Goal: Task Accomplishment & Management: Use online tool/utility

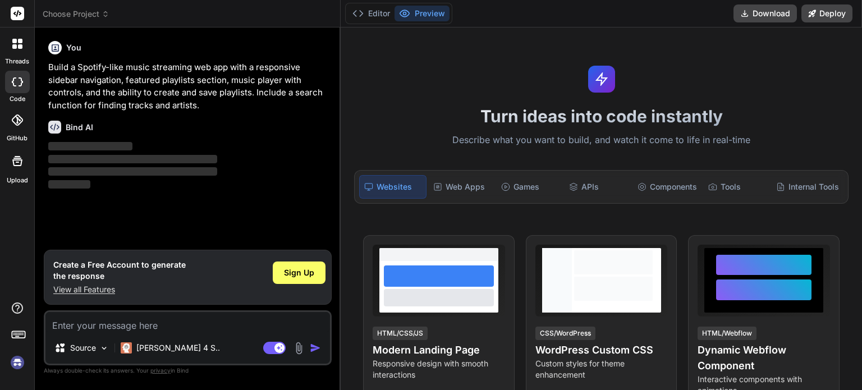
click at [16, 132] on div at bounding box center [17, 120] width 25 height 25
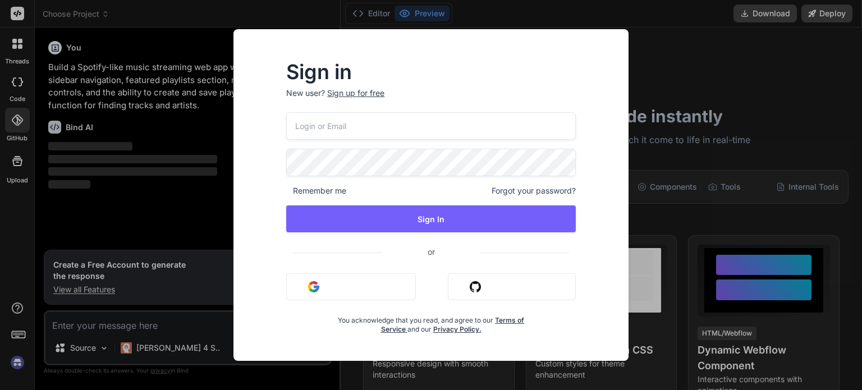
click at [11, 81] on div "Sign in New user? Sign up for free Remember me Forgot your password? Sign In or…" at bounding box center [431, 195] width 862 height 390
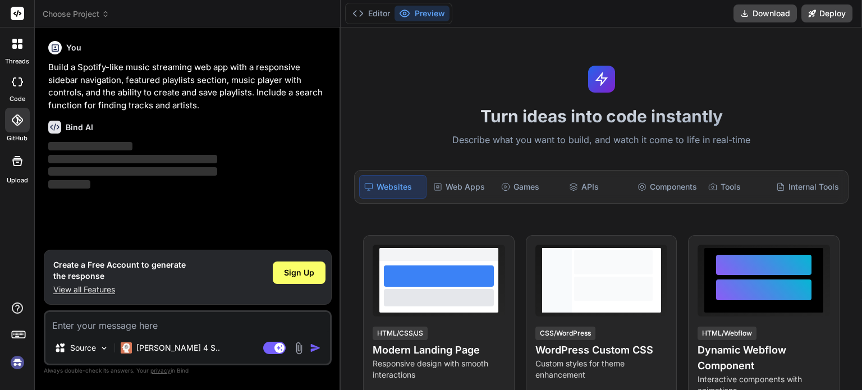
click at [19, 48] on icon at bounding box center [20, 46] width 4 height 4
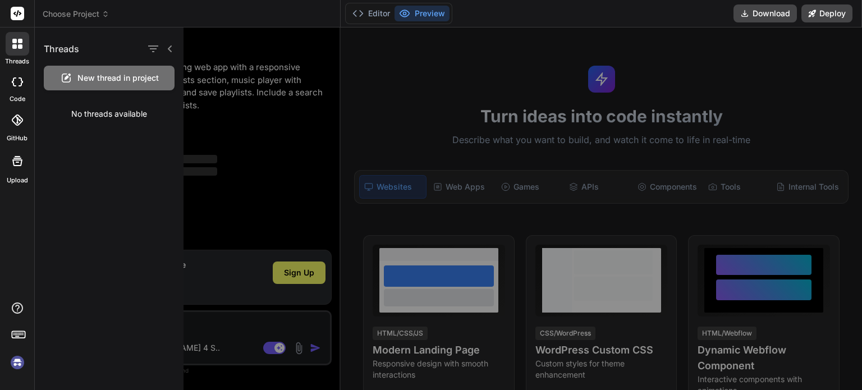
click at [297, 115] on div at bounding box center [541, 209] width 714 height 363
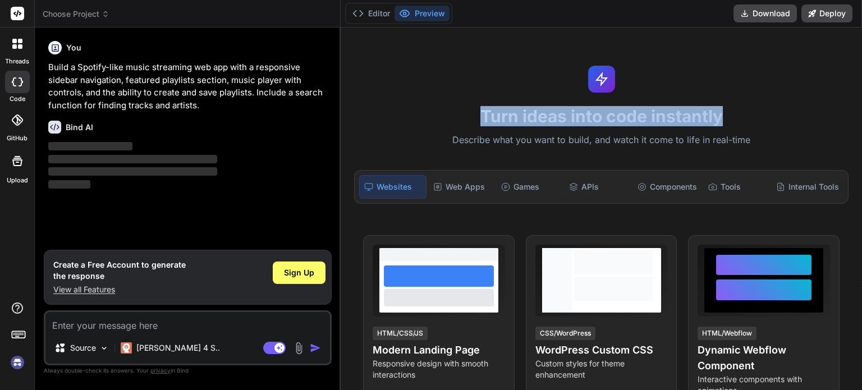
drag, startPoint x: 476, startPoint y: 119, endPoint x: 768, endPoint y: 125, distance: 292.0
click at [768, 125] on h1 "Turn ideas into code instantly" at bounding box center [602, 116] width 508 height 20
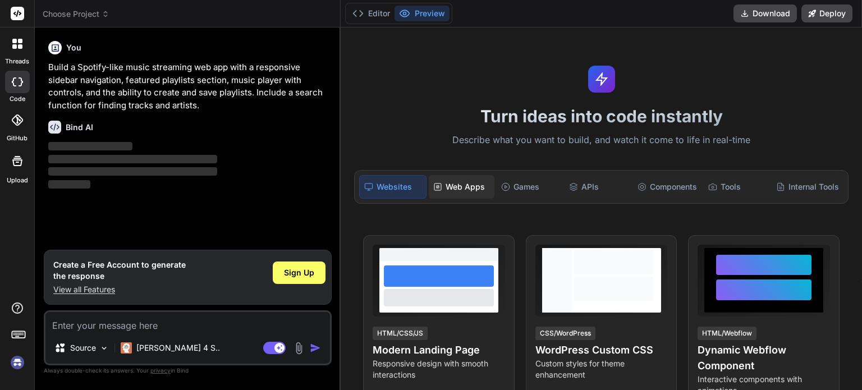
click at [469, 190] on div "Web Apps" at bounding box center [462, 187] width 66 height 24
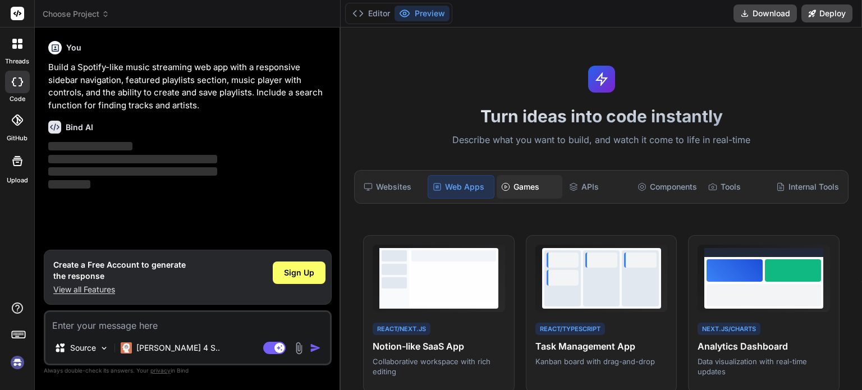
click at [528, 186] on div "Games" at bounding box center [530, 187] width 66 height 24
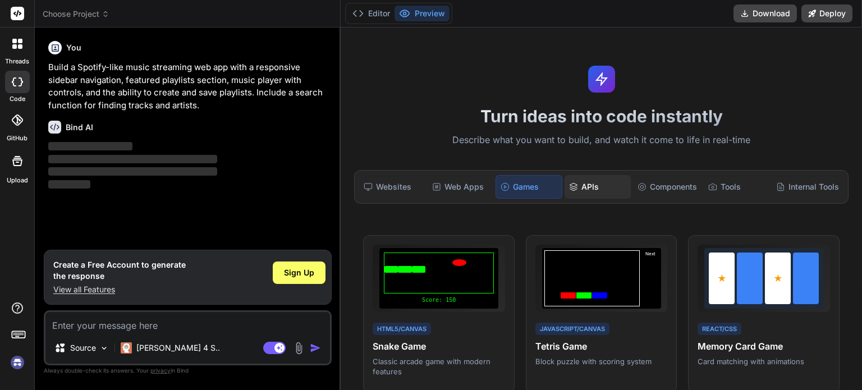
click at [579, 188] on div "APIs" at bounding box center [598, 187] width 66 height 24
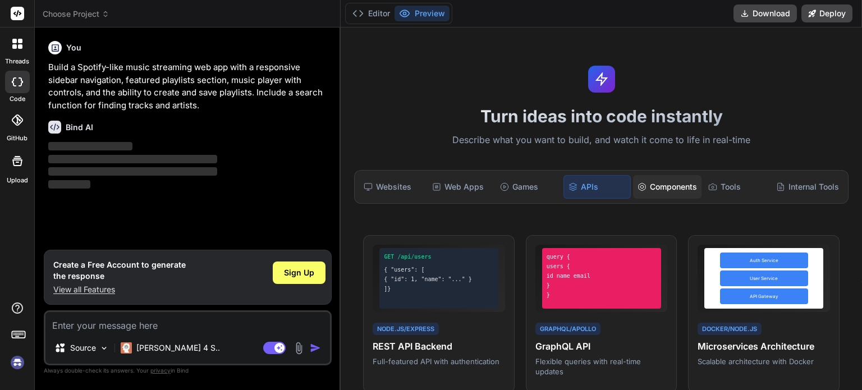
click at [647, 191] on div "Components" at bounding box center [667, 187] width 68 height 24
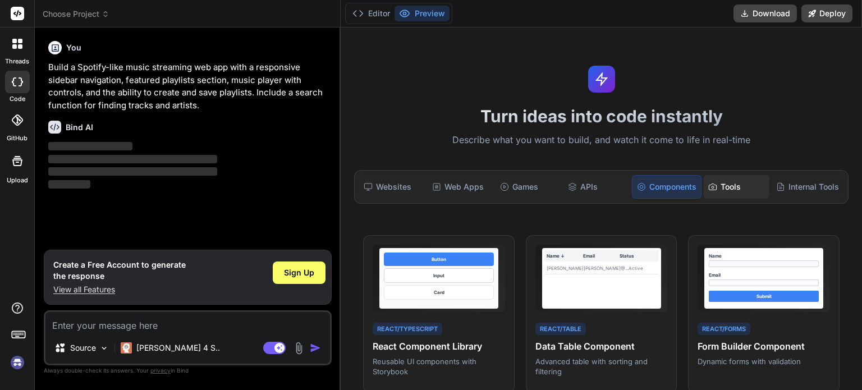
click at [737, 190] on div "Tools" at bounding box center [737, 187] width 66 height 24
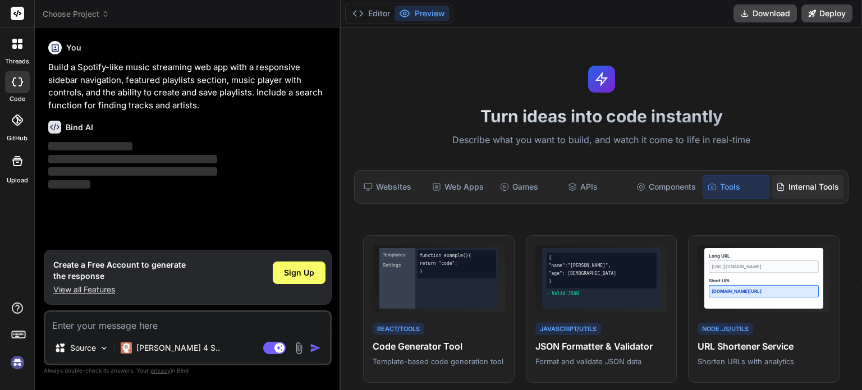
click at [794, 184] on div "Internal Tools" at bounding box center [808, 187] width 72 height 24
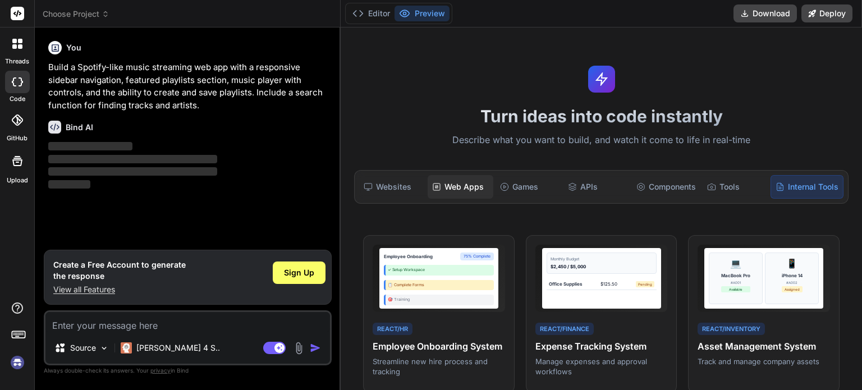
click at [428, 187] on div "Web Apps" at bounding box center [461, 187] width 66 height 24
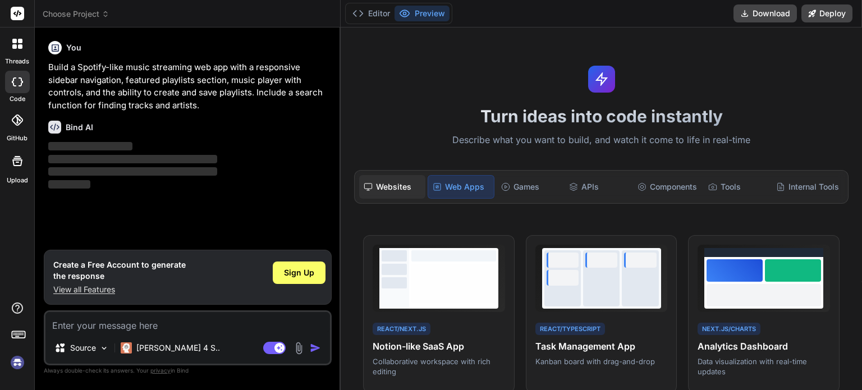
click at [412, 190] on div "Websites" at bounding box center [392, 187] width 66 height 24
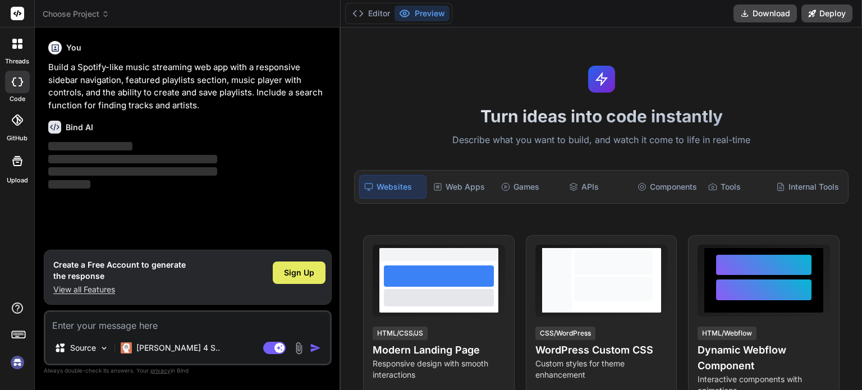
click at [307, 272] on span "Sign Up" at bounding box center [299, 272] width 30 height 11
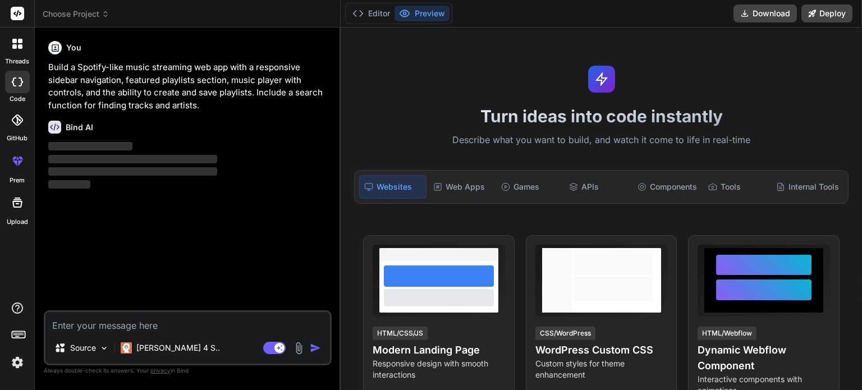
click at [172, 333] on div "Source [PERSON_NAME] 4 S.. Agent Mode. When this toggle is activated, AI automa…" at bounding box center [188, 337] width 288 height 55
click at [171, 330] on textarea at bounding box center [187, 322] width 285 height 20
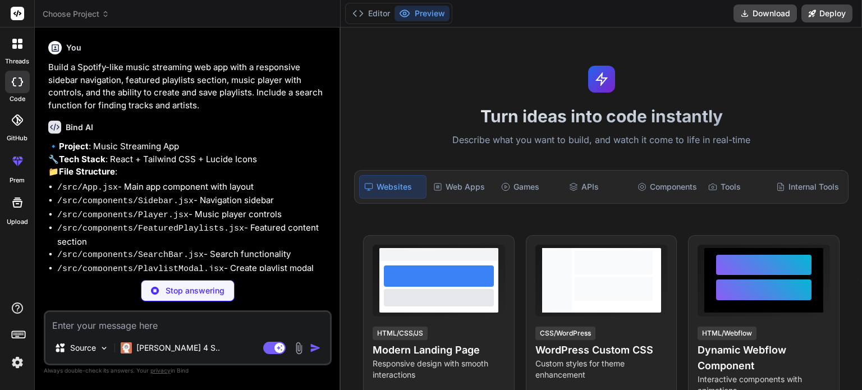
click at [220, 290] on p "Stop answering" at bounding box center [195, 290] width 59 height 11
click at [16, 87] on div at bounding box center [17, 82] width 25 height 22
click at [3, 44] on div "threads" at bounding box center [17, 47] width 34 height 39
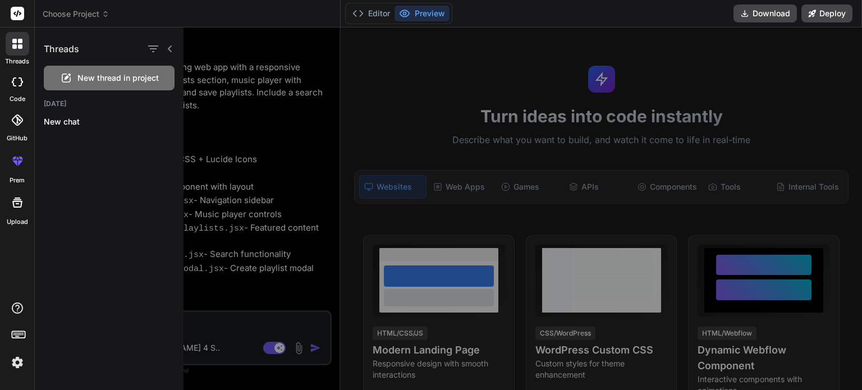
click at [132, 72] on span "New thread in project" at bounding box center [117, 77] width 81 height 11
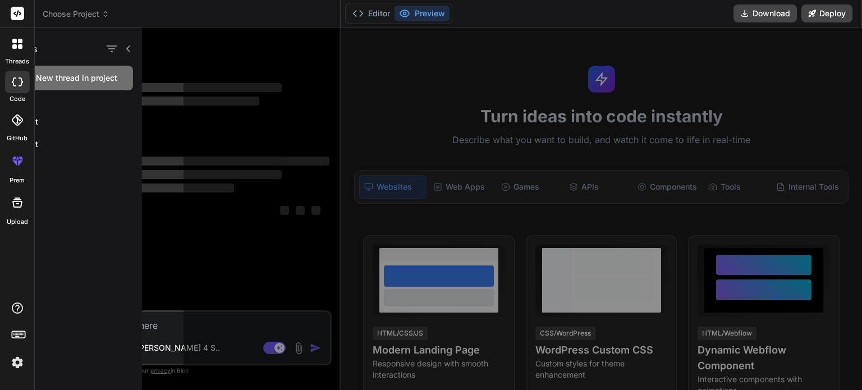
scroll to position [11, 0]
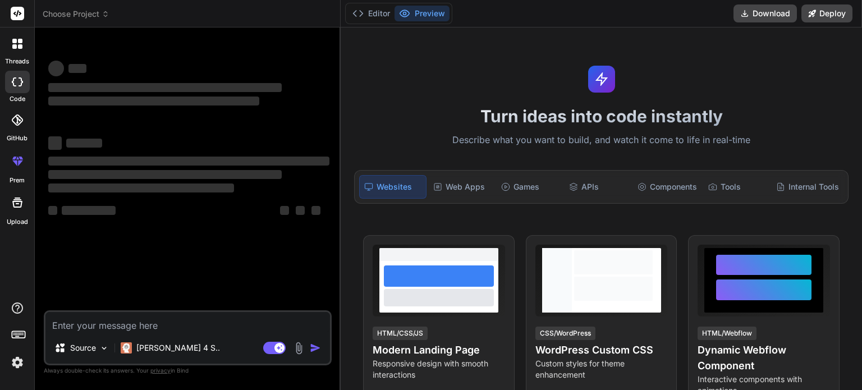
type textarea "x"
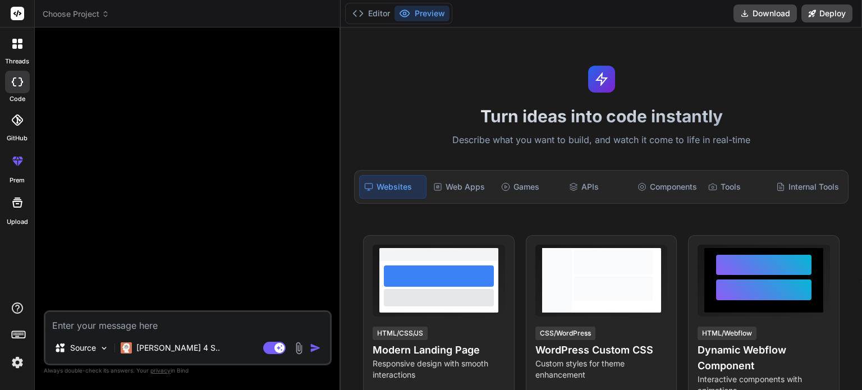
click at [12, 42] on icon at bounding box center [14, 41] width 4 height 4
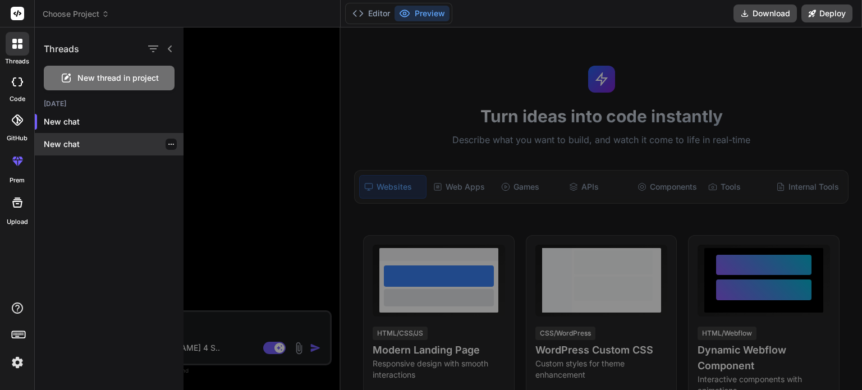
click at [168, 146] on icon "button" at bounding box center [171, 144] width 7 height 7
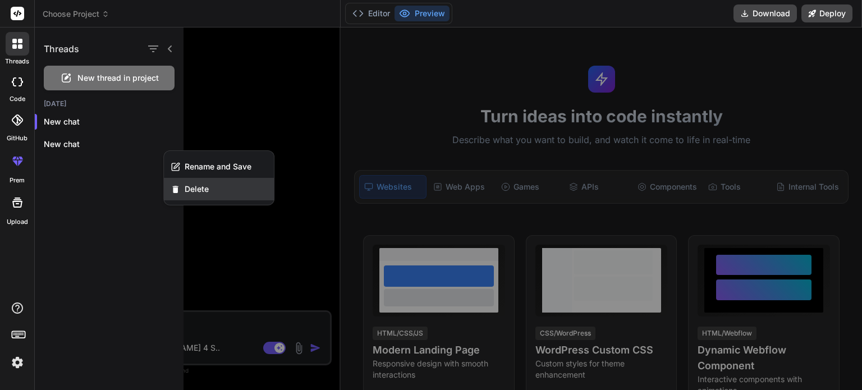
click at [193, 190] on span "Delete" at bounding box center [197, 189] width 24 height 11
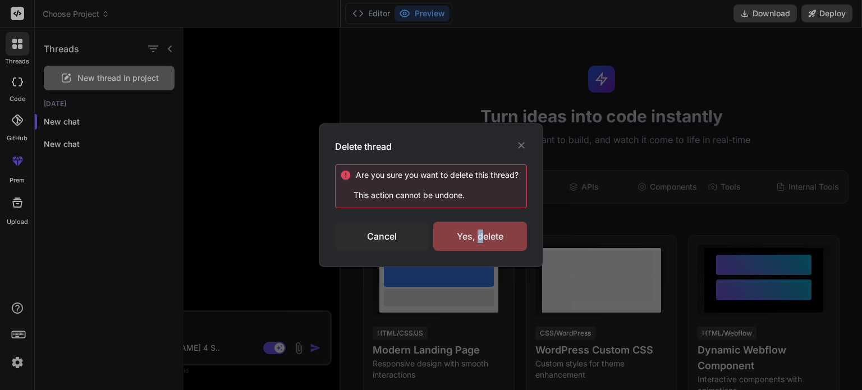
click at [480, 233] on div "Yes, delete" at bounding box center [480, 236] width 94 height 29
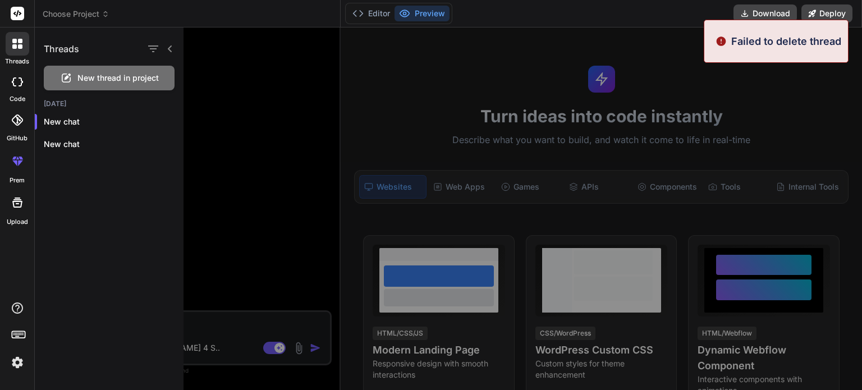
click at [282, 192] on div at bounding box center [541, 209] width 714 height 363
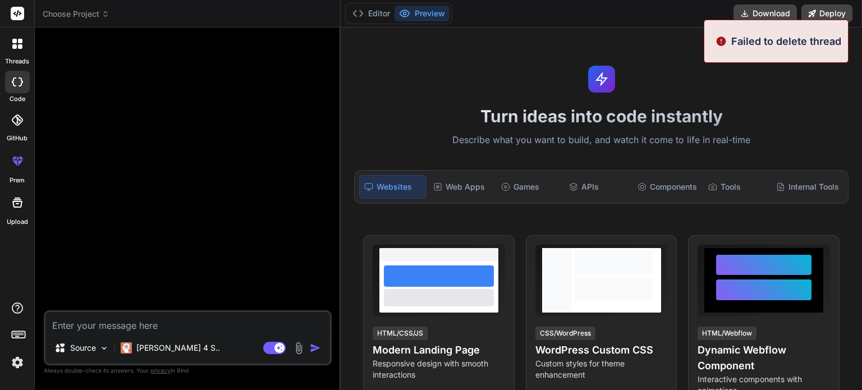
click at [166, 327] on textarea at bounding box center [187, 322] width 285 height 20
paste textarea "loremipsumdolorsitame (CON)， adipis： 6. elit Seddoe Tempo，in UTLabo etd，m： - al…"
type textarea "loremipsumdolorsitame (CON)， adipis： 6. elit Seddoe Tempo，in UTLabo etd，m： - al…"
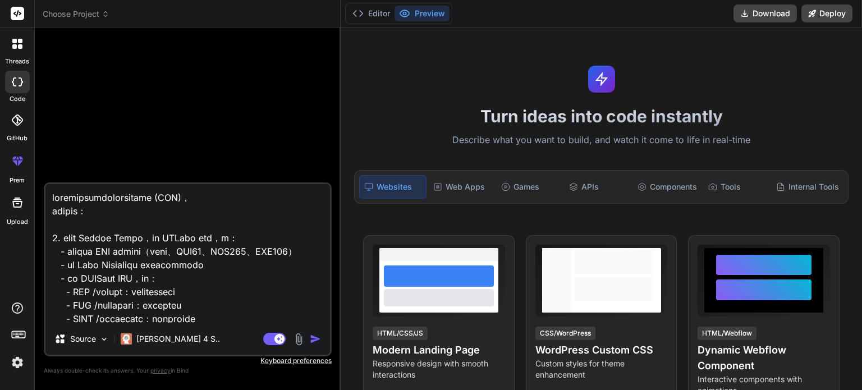
scroll to position [284, 0]
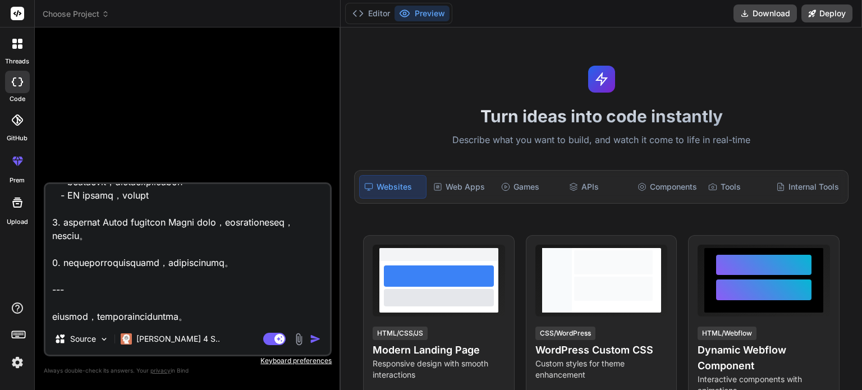
type textarea "x"
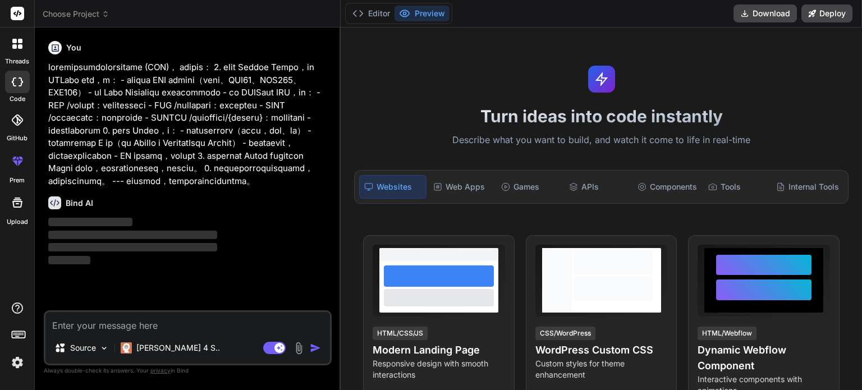
scroll to position [0, 0]
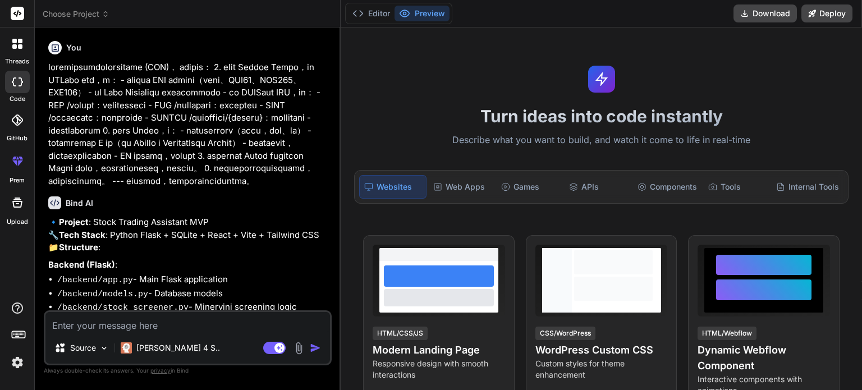
type textarea "x"
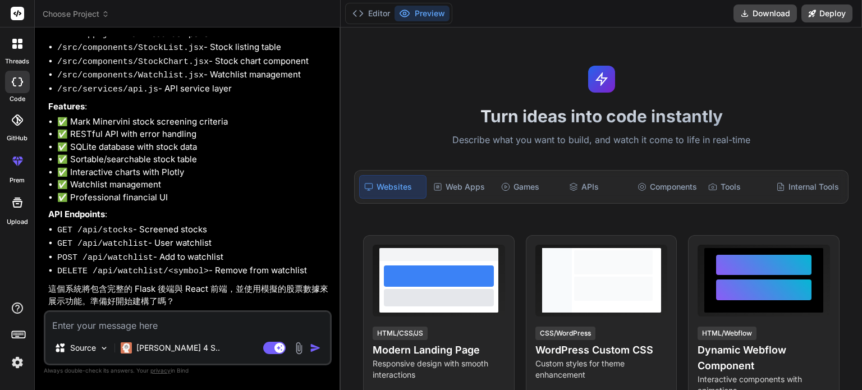
scroll to position [380, 0]
type textarea "ㄎ"
type textarea "x"
type textarea "ㄎㄞ"
type textarea "x"
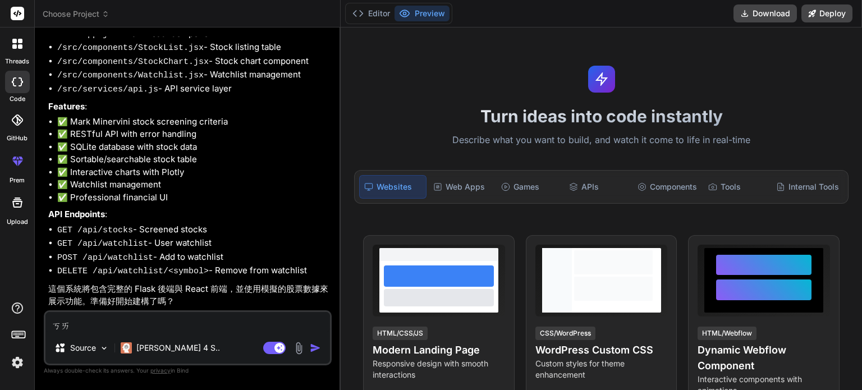
type textarea "開"
type textarea "x"
type textarea "開ㄕ"
type textarea "x"
type textarea "開始"
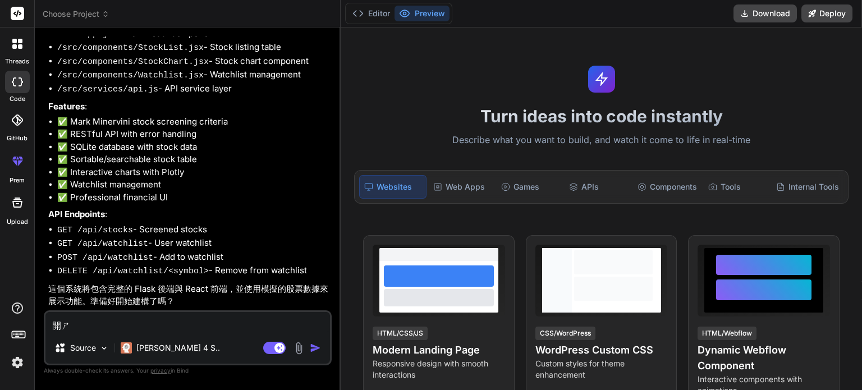
type textarea "x"
type textarea "開始!"
type textarea "x"
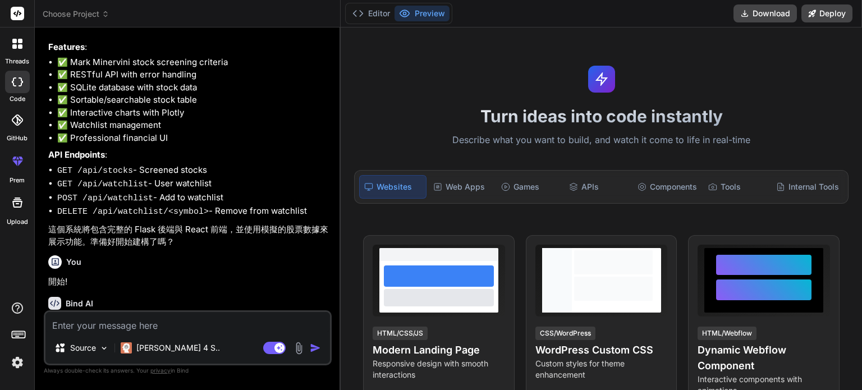
scroll to position [497, 0]
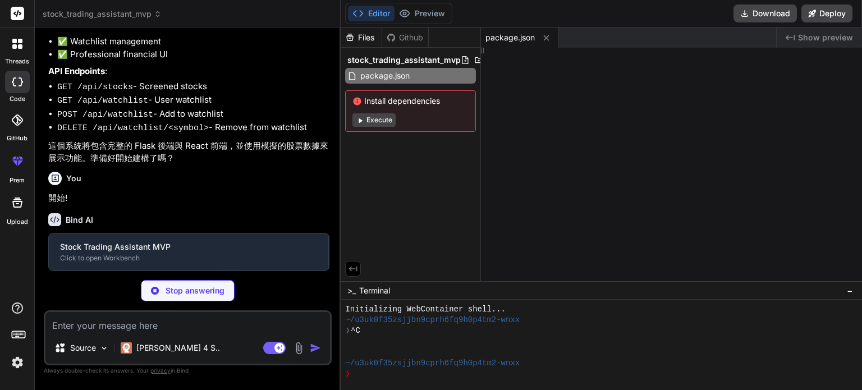
type textarea "x"
type textarea "} })"
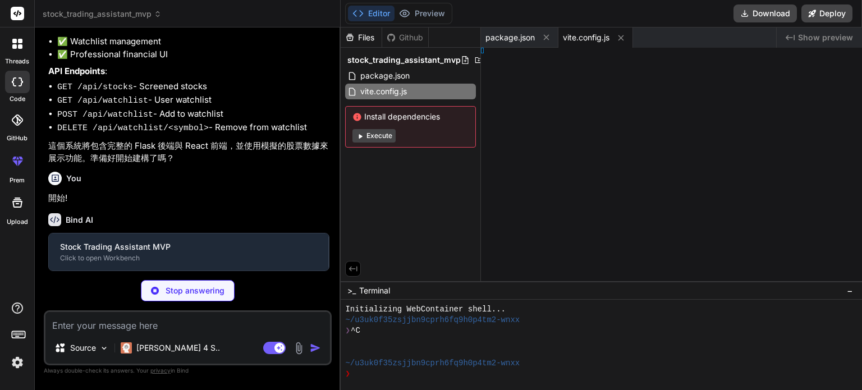
type textarea "x"
type textarea "ns: [], }"
type textarea "x"
type textarea "}, }"
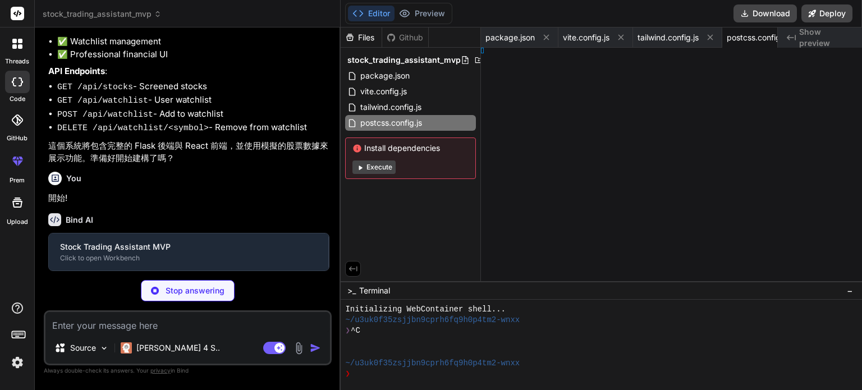
type textarea "x"
type textarea "y> </html>"
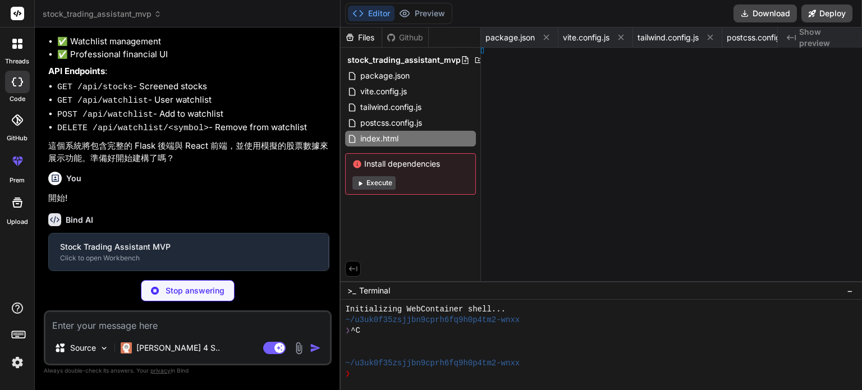
type textarea "x"
type textarea "ode>, )"
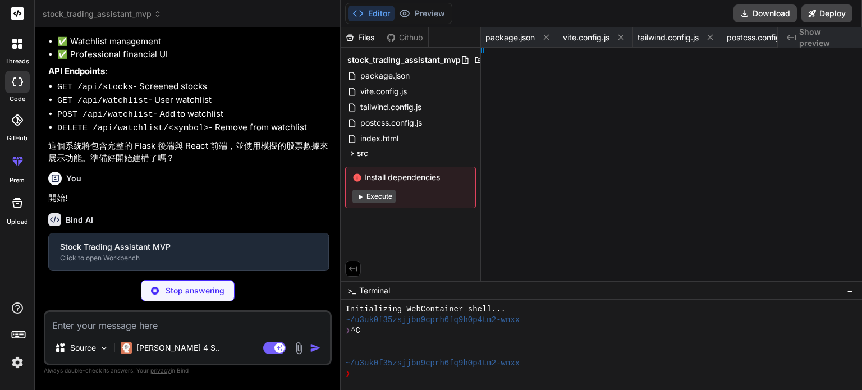
type textarea "x"
type textarea "der; } }"
type textarea "x"
type textarea "} .table-header { @apply bg-gray-50 text-gray-700 font-medium text-sm uppercase…"
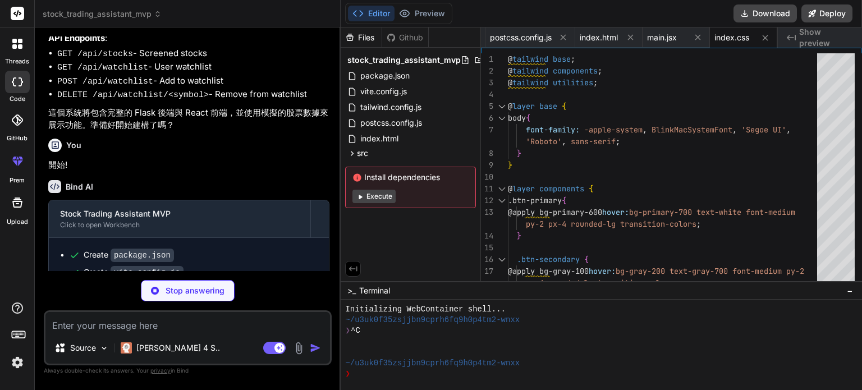
click at [376, 198] on button "Execute" at bounding box center [374, 196] width 43 height 13
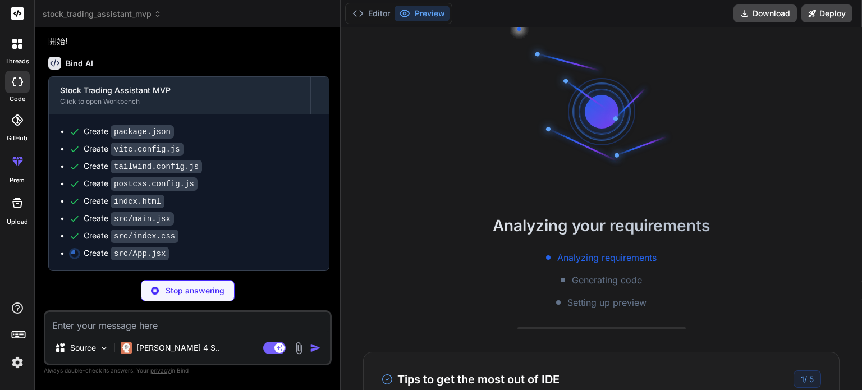
scroll to position [679, 0]
type textarea "x"
type textarea "stocks={stocks} /> )} </main> </div> ) } export default App"
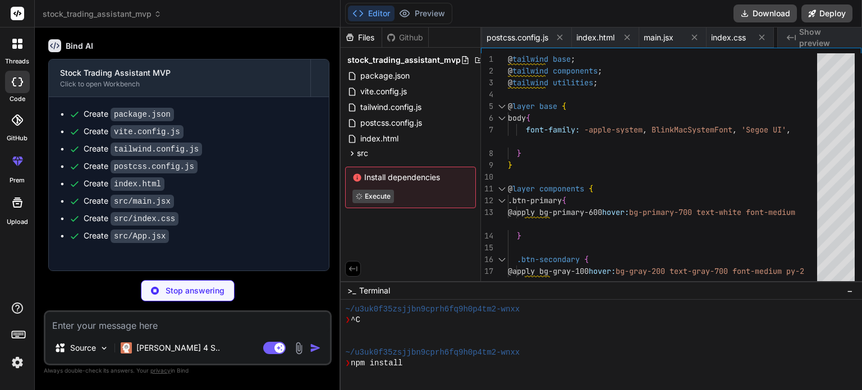
type textarea "x"
type textarea "} } export const stockAPI = new StockAPI()"
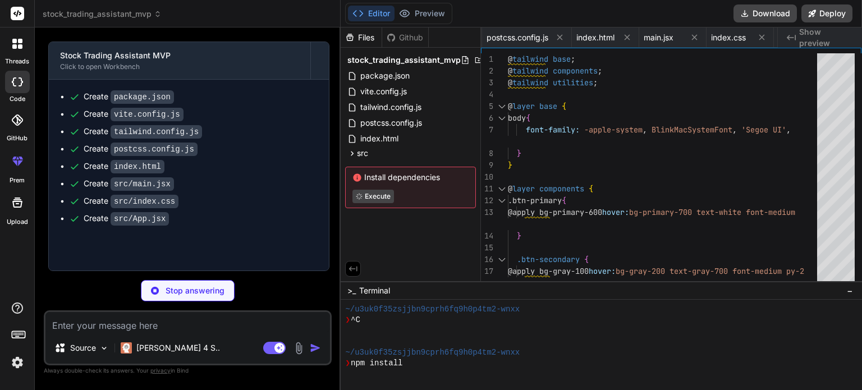
type textarea "x"
type textarea ") } export default StockList"
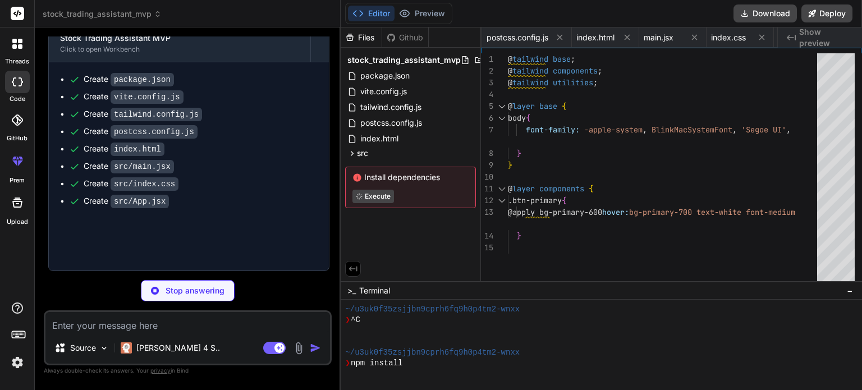
type textarea "x"
type textarea "export default StockChart"
type textarea "x"
type textarea "</div> </div> ) } export default Watchlist"
type textarea "x"
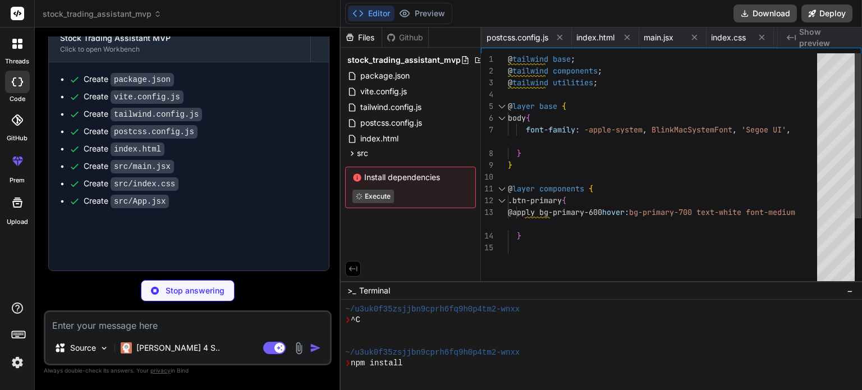
type textarea "Flask==2.3.3 Flask-CORS==4.0.0 sqlite3"
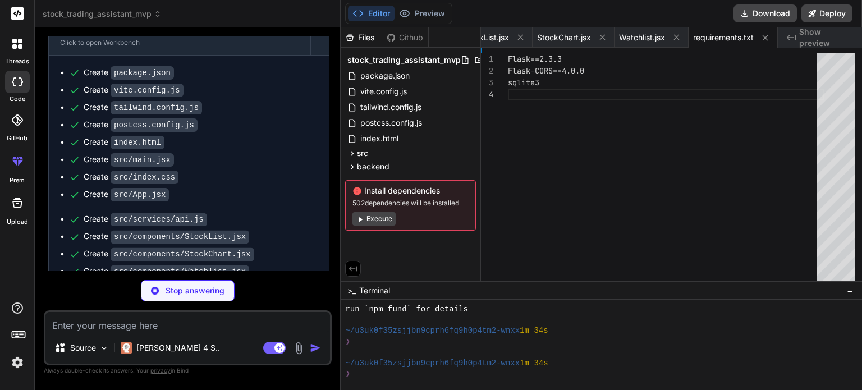
scroll to position [183, 0]
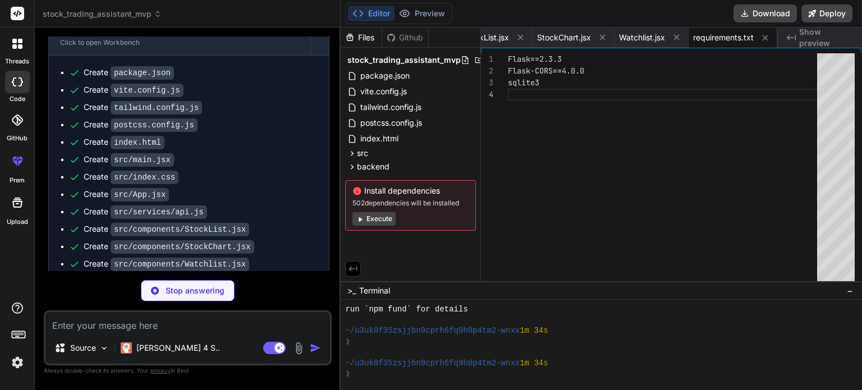
click at [380, 219] on button "Execute" at bounding box center [374, 218] width 43 height 13
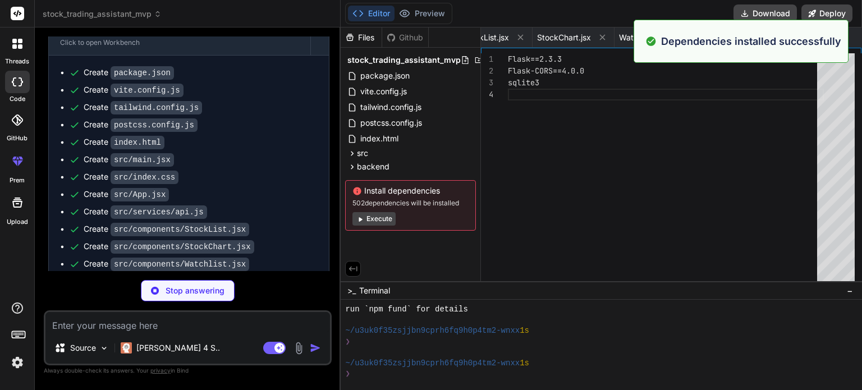
scroll to position [345, 0]
click at [380, 219] on button "Execute" at bounding box center [374, 218] width 43 height 13
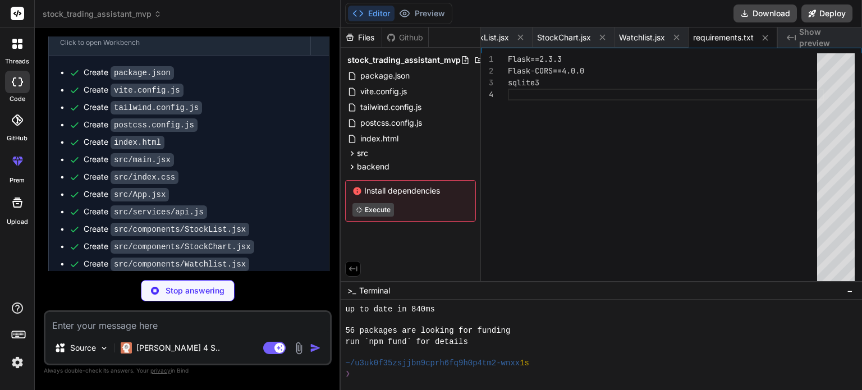
scroll to position [506, 0]
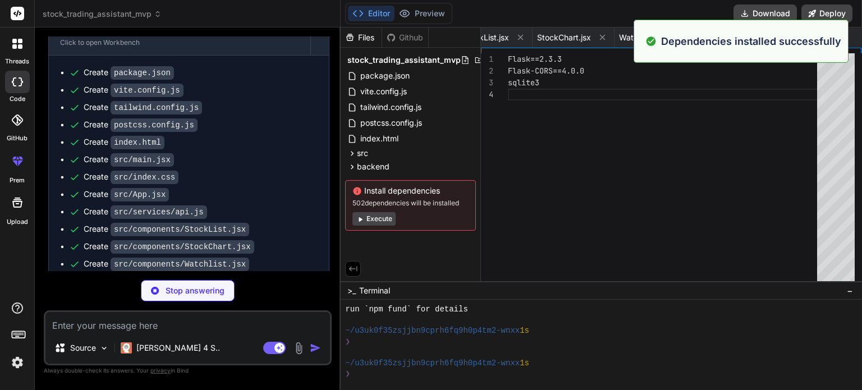
type textarea "x"
type textarea "except Exception as e: return jsonify({'error': str(e)}), 500 if __name__ == '_…"
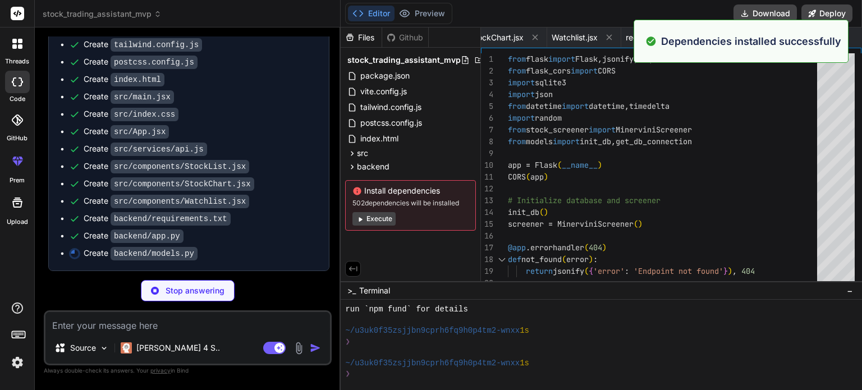
scroll to position [800, 0]
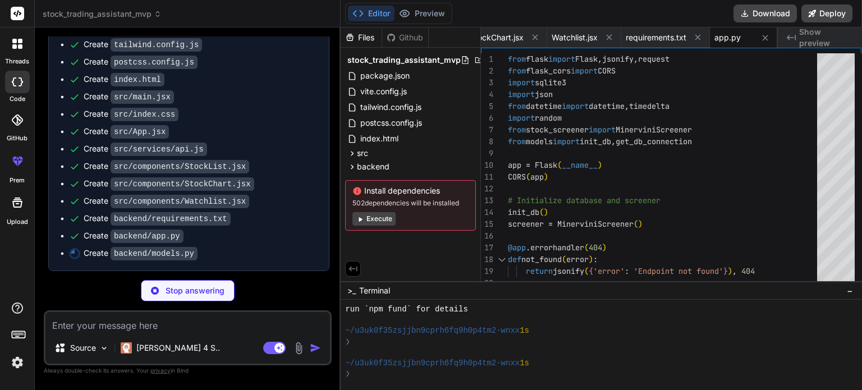
click at [371, 220] on button "Execute" at bounding box center [374, 218] width 43 height 13
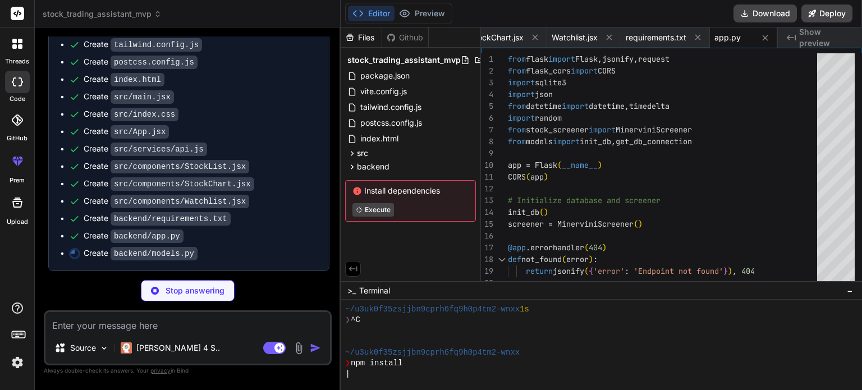
type textarea "x"
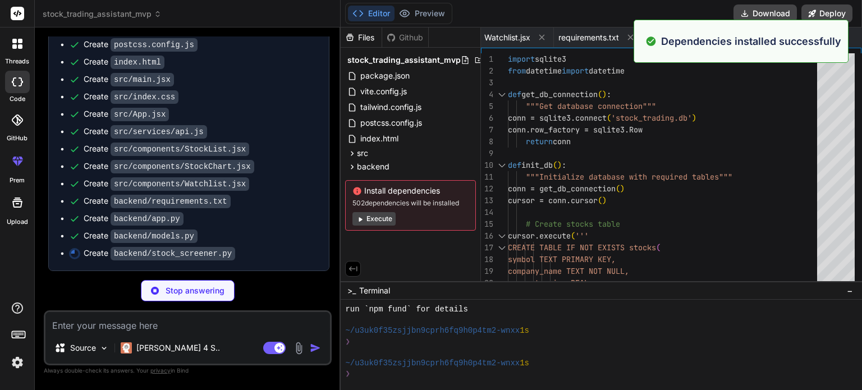
scroll to position [668, 0]
click at [375, 220] on button "Execute" at bounding box center [374, 218] width 43 height 13
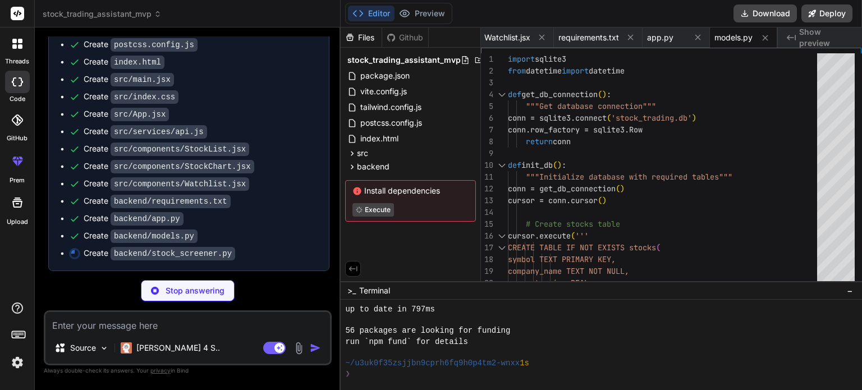
scroll to position [830, 0]
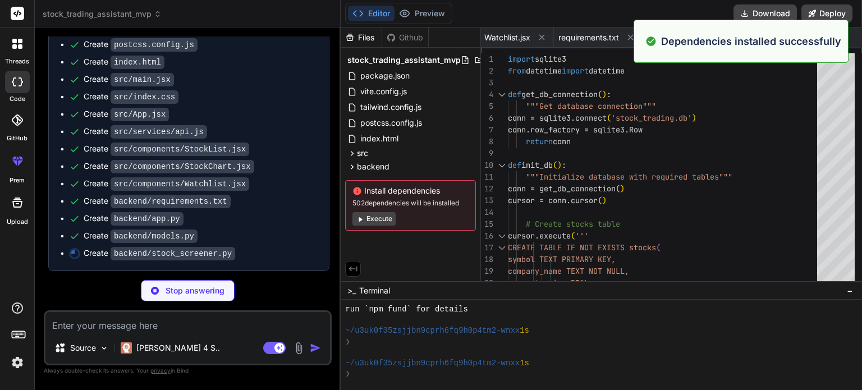
click at [375, 220] on button "Execute" at bounding box center [374, 218] width 43 height 13
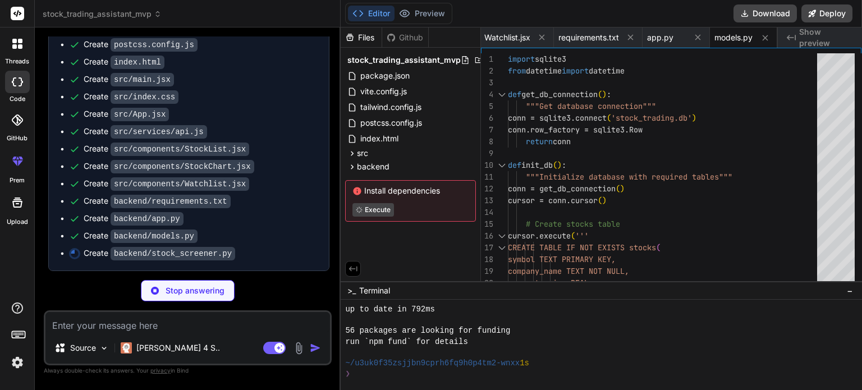
scroll to position [992, 0]
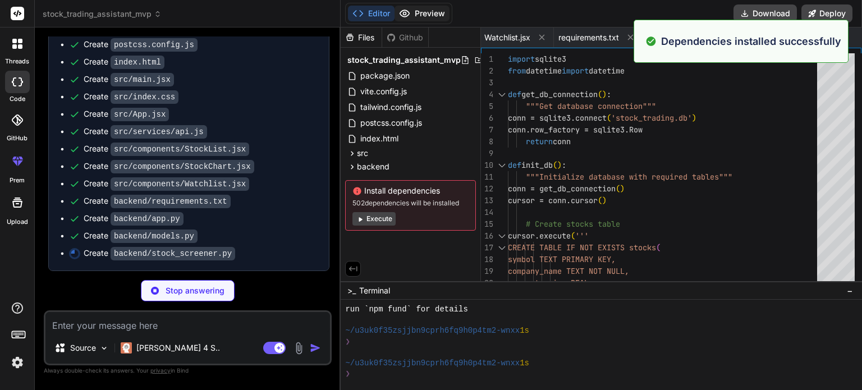
click at [435, 15] on button "Preview" at bounding box center [422, 14] width 55 height 16
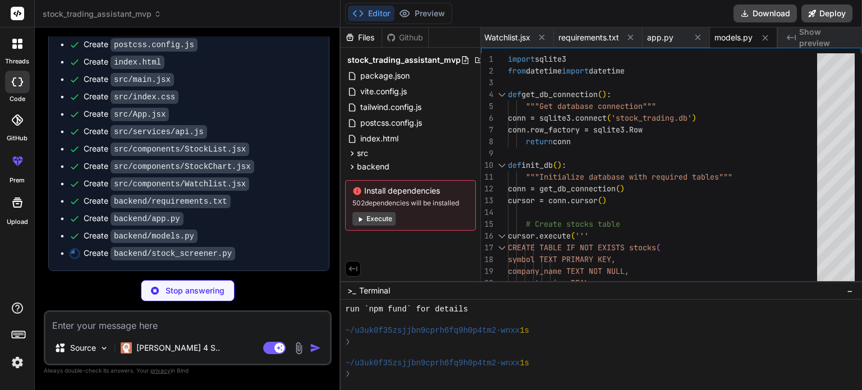
click at [825, 41] on span "Show preview" at bounding box center [827, 37] width 54 height 22
click at [701, 39] on icon at bounding box center [698, 38] width 10 height 10
click at [700, 39] on icon at bounding box center [695, 38] width 10 height 10
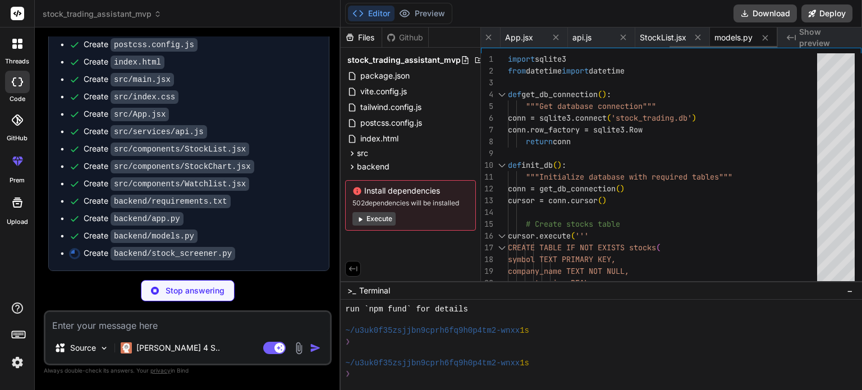
click at [701, 39] on icon at bounding box center [699, 38] width 6 height 6
click at [701, 39] on icon at bounding box center [698, 38] width 10 height 10
click at [700, 39] on icon at bounding box center [695, 38] width 10 height 10
click at [701, 39] on icon at bounding box center [698, 38] width 10 height 10
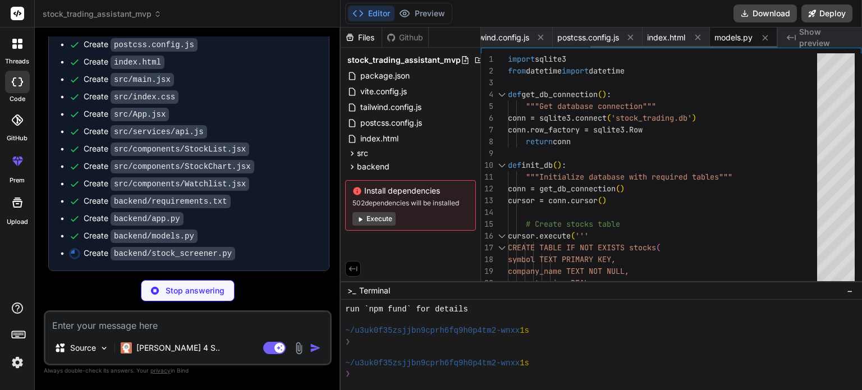
click at [701, 39] on icon at bounding box center [698, 38] width 10 height 10
click at [701, 39] on icon at bounding box center [699, 38] width 6 height 6
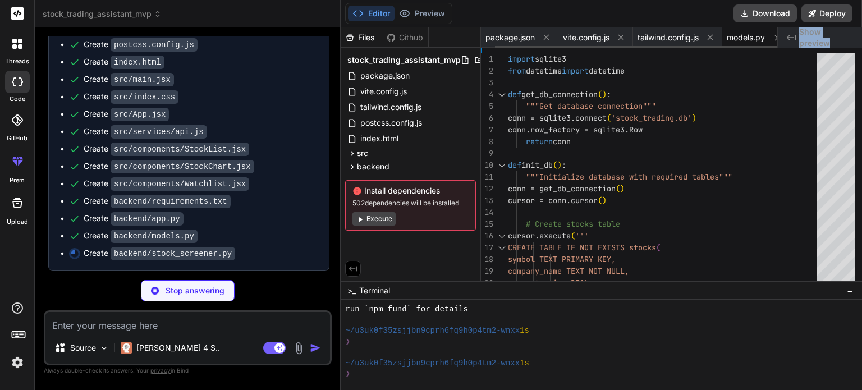
click at [723, 39] on div "models.py" at bounding box center [756, 38] width 67 height 20
click at [701, 39] on div "models.py" at bounding box center [666, 38] width 67 height 20
type textarea "x"
click at [693, 39] on icon at bounding box center [689, 38] width 10 height 10
type textarea "changeOrigin: true, secure: false, } } } })"
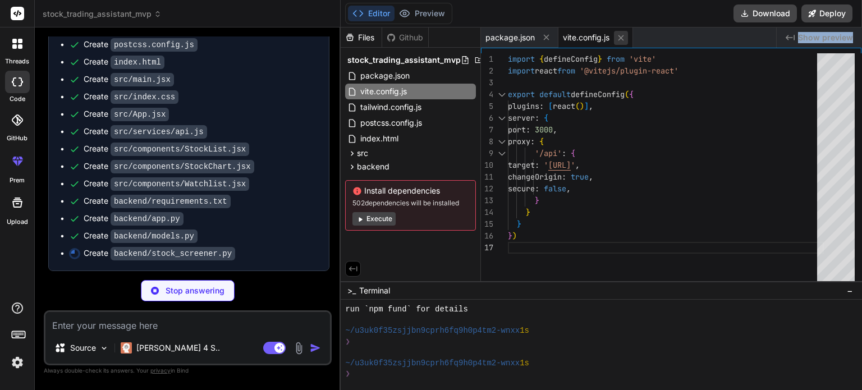
type textarea "x"
click at [621, 39] on icon at bounding box center [622, 38] width 6 height 6
type textarea ""@types/react-dom": "^[DATE]", "@vitejs/plugin-react": "^4.0.3", "autoprefixer"…"
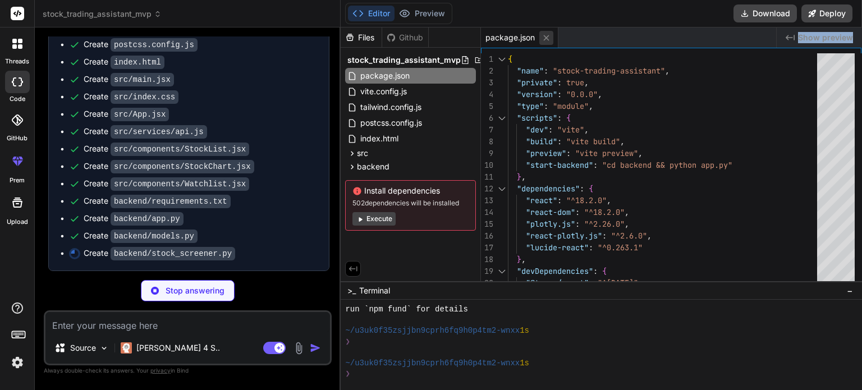
click at [548, 36] on icon at bounding box center [547, 38] width 6 height 6
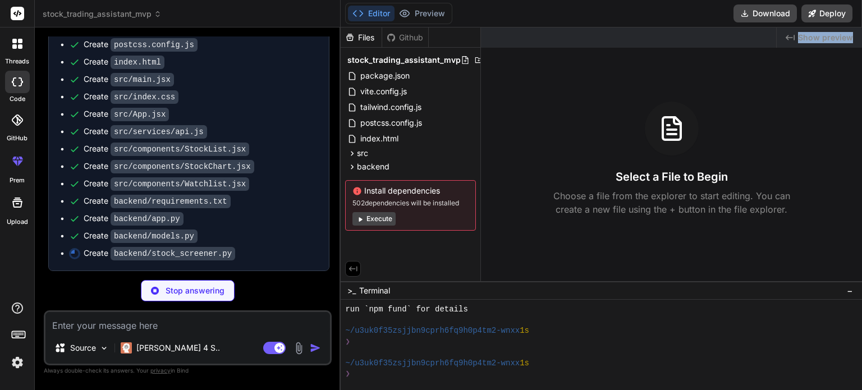
click at [375, 220] on button "Execute" at bounding box center [374, 218] width 43 height 13
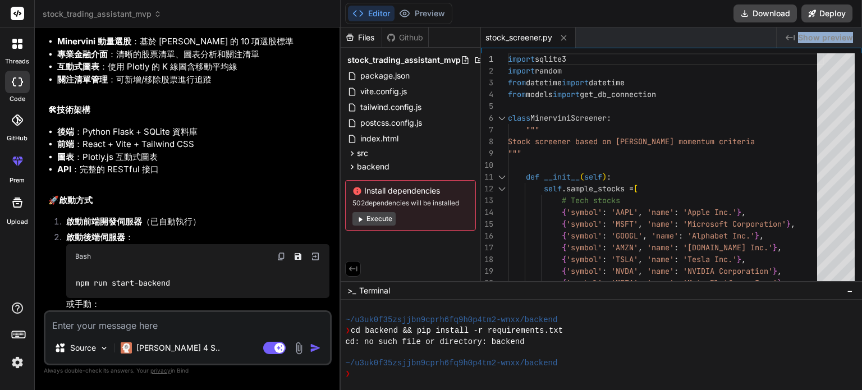
scroll to position [1355, 0]
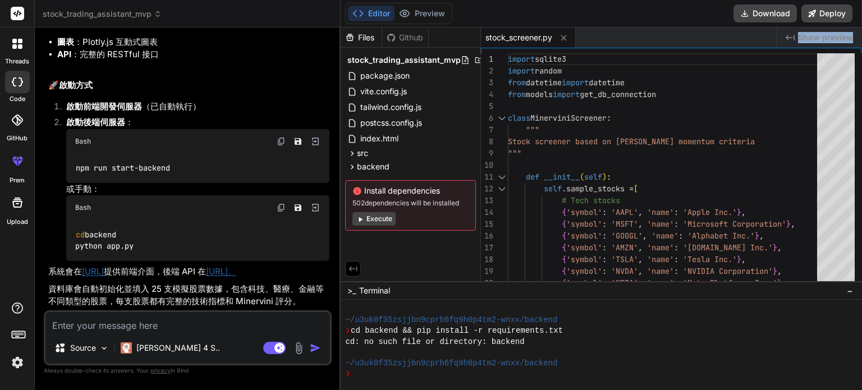
type textarea "x"
click at [143, 296] on p "資料庫會自動初始化並填入 25 支模擬股票數據，包含科技、醫療、金融等不同類型的股票，每支股票都有完整的技術指標和 Minervini 評分。" at bounding box center [188, 295] width 281 height 25
click at [104, 266] on link "[URL]" at bounding box center [93, 271] width 22 height 11
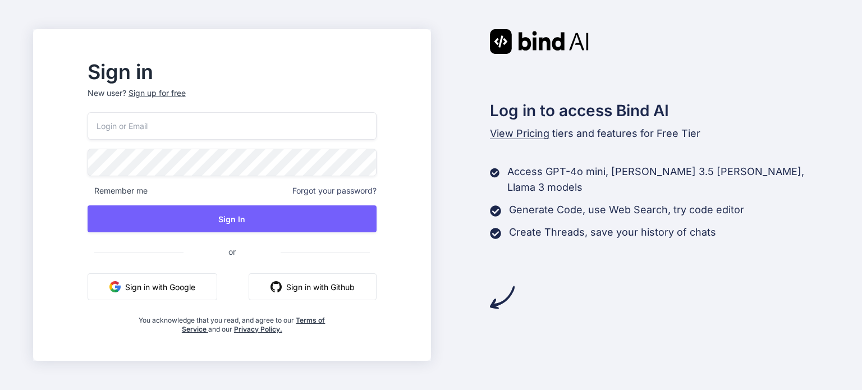
click at [217, 282] on button "Sign in with Google" at bounding box center [153, 286] width 130 height 27
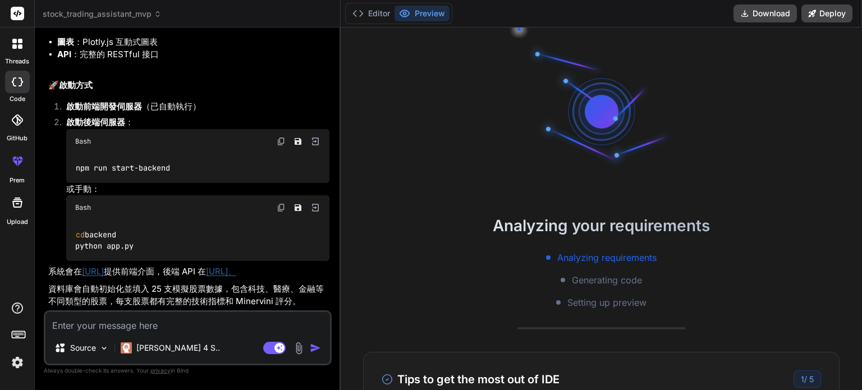
scroll to position [21, 0]
click at [317, 136] on img at bounding box center [315, 141] width 10 height 10
click at [364, 8] on button "Editor" at bounding box center [371, 14] width 47 height 16
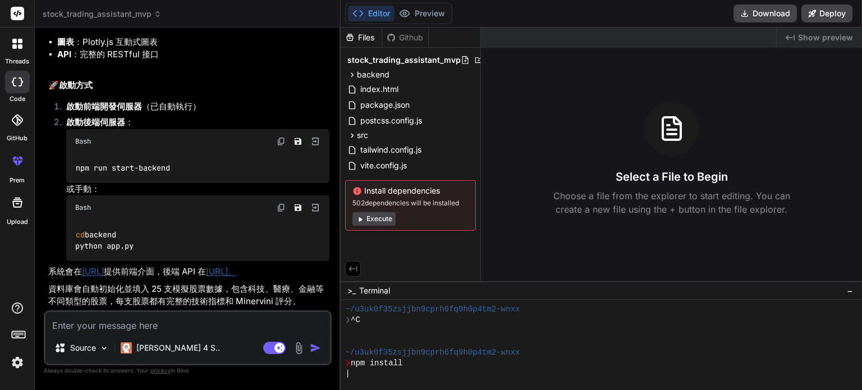
scroll to position [150, 0]
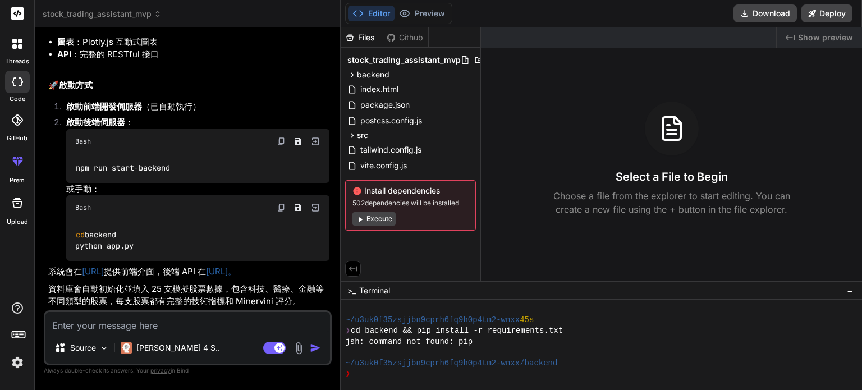
click at [382, 218] on button "Execute" at bounding box center [374, 218] width 43 height 13
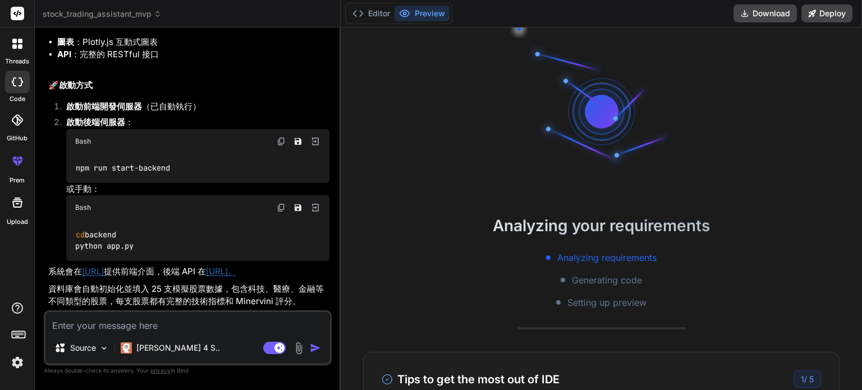
scroll to position [168, 0]
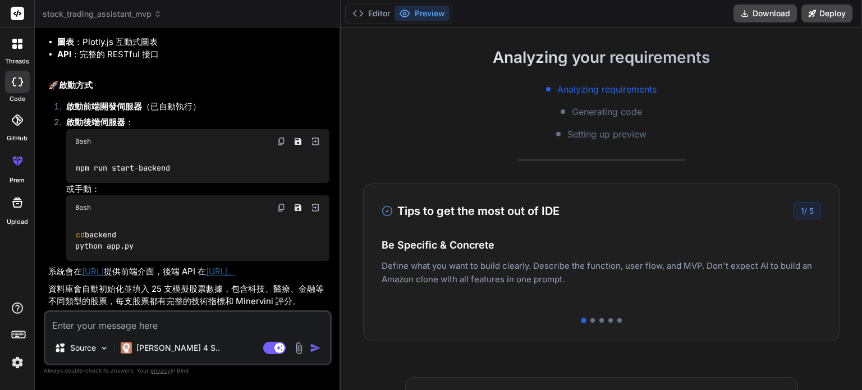
type textarea "x"
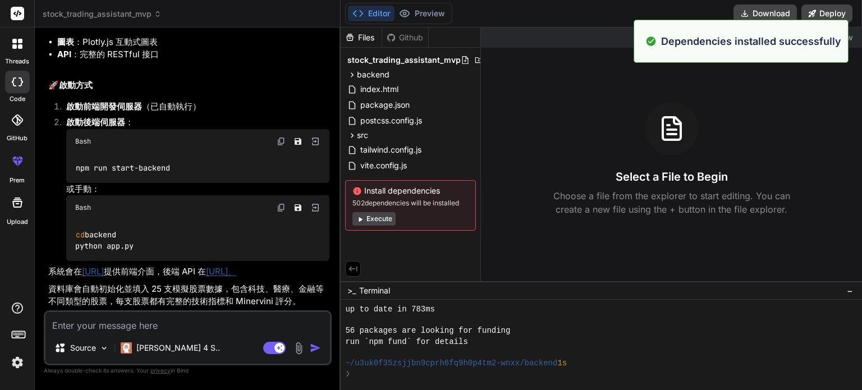
scroll to position [323, 0]
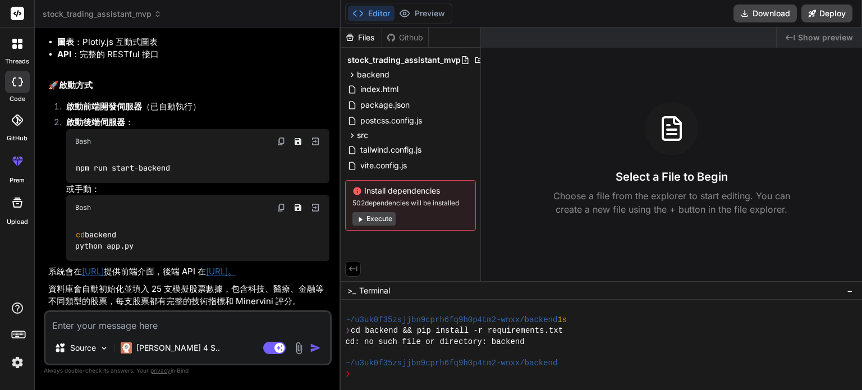
click at [314, 136] on img at bounding box center [315, 141] width 10 height 10
click at [277, 137] on img at bounding box center [281, 141] width 9 height 9
click at [282, 137] on img at bounding box center [281, 141] width 9 height 9
click at [406, 370] on div "❯" at bounding box center [595, 374] width 500 height 11
